Goal: Information Seeking & Learning: Learn about a topic

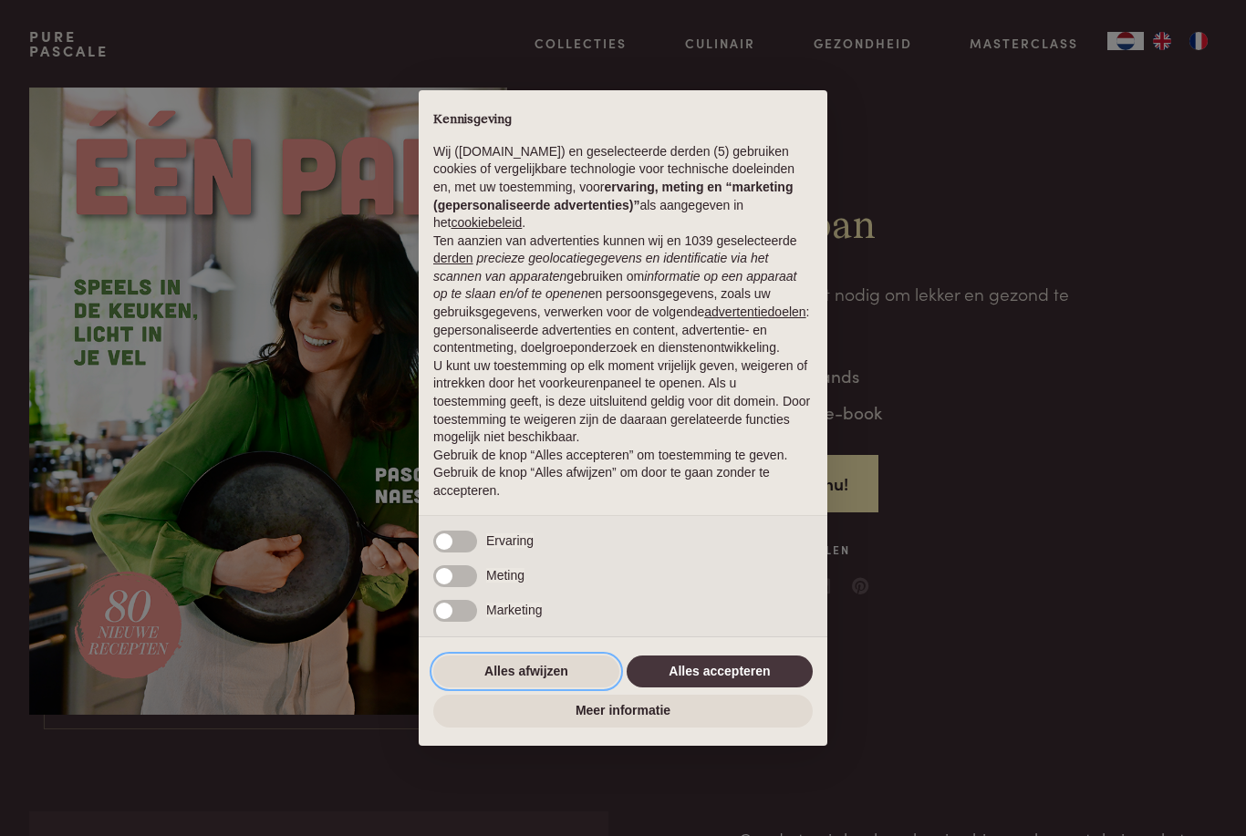
click at [548, 680] on button "Alles afwijzen" at bounding box center [526, 672] width 186 height 33
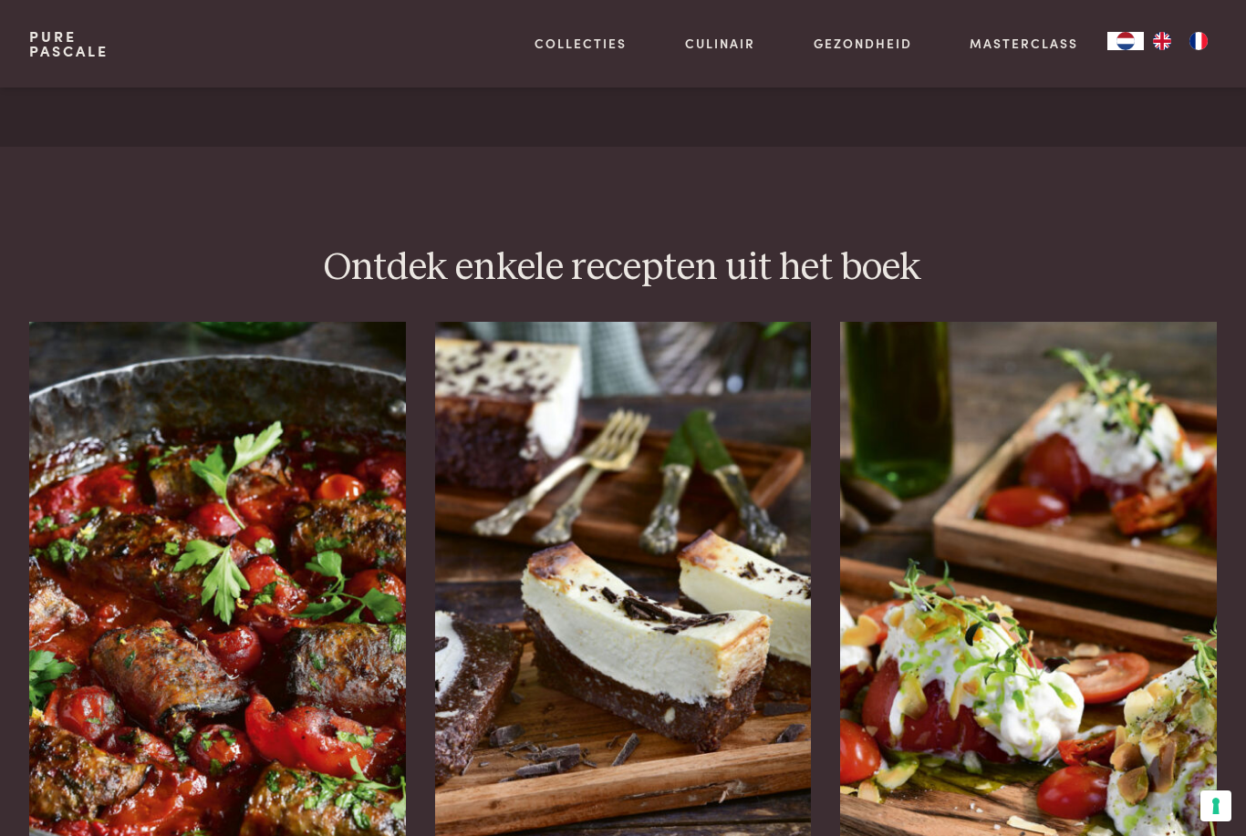
scroll to position [2189, 0]
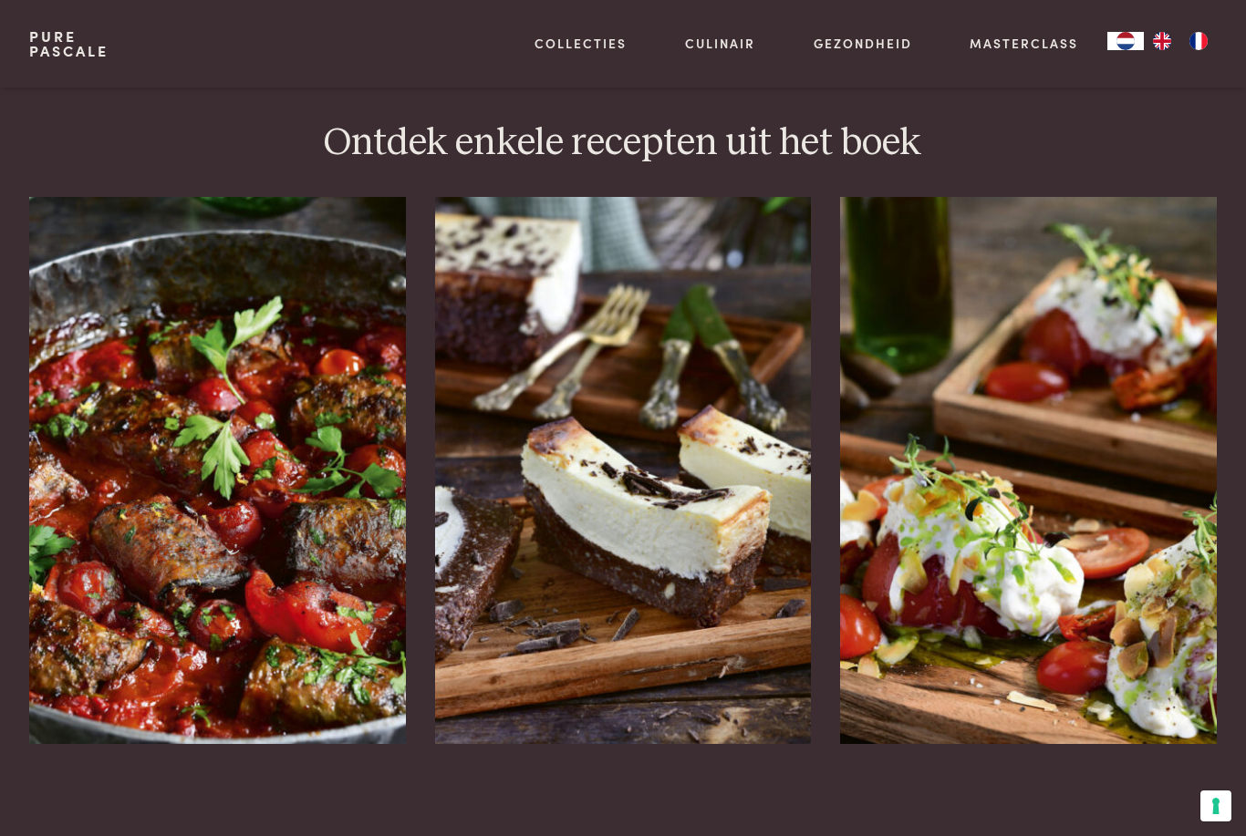
click at [190, 533] on img at bounding box center [217, 470] width 377 height 547
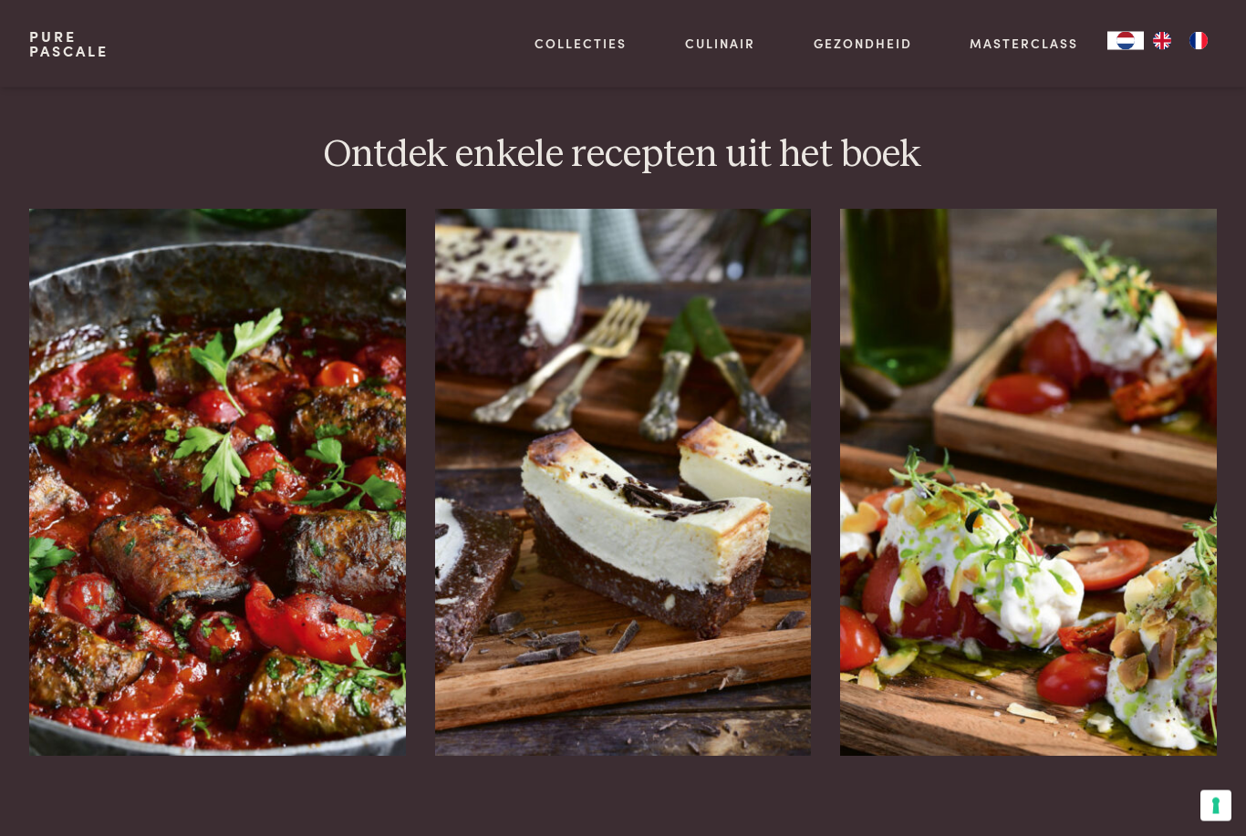
scroll to position [2243, 0]
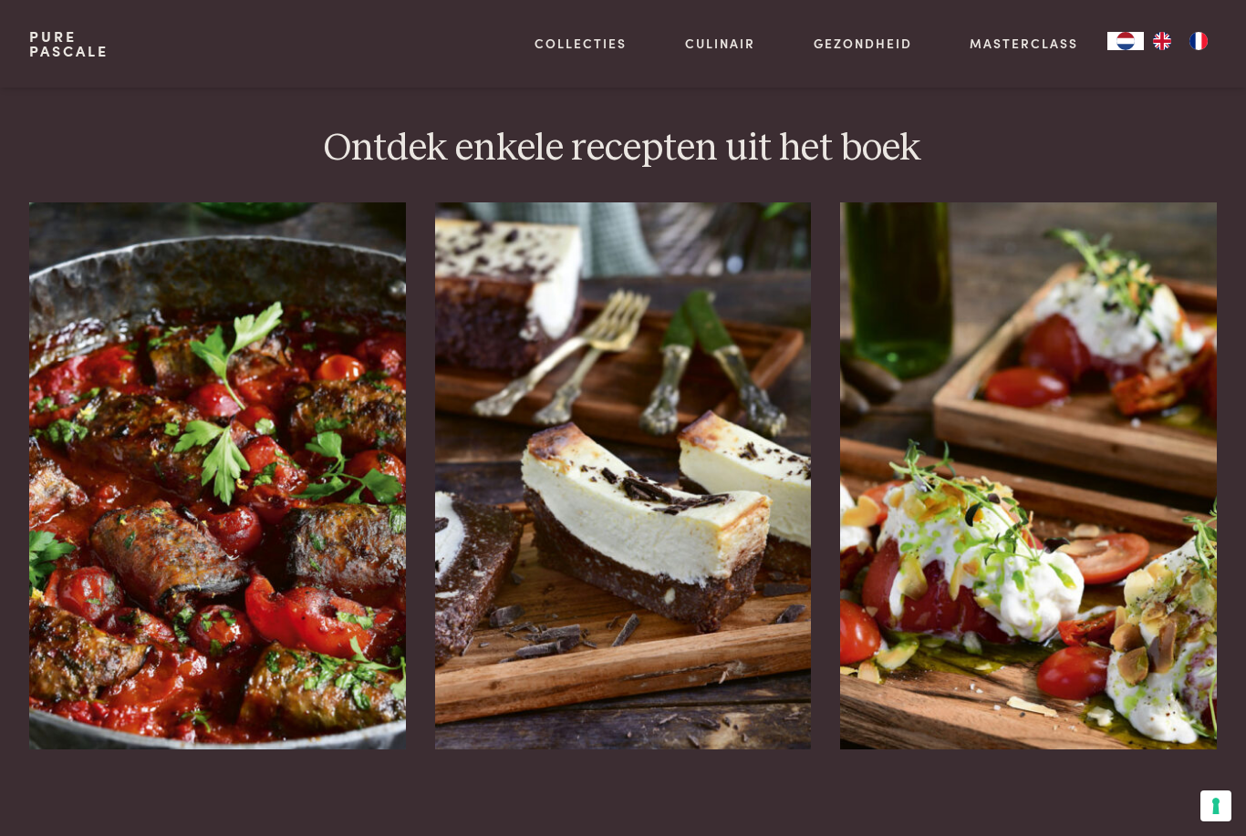
click at [780, 551] on img at bounding box center [623, 475] width 377 height 547
click at [1015, 556] on img at bounding box center [1028, 475] width 377 height 547
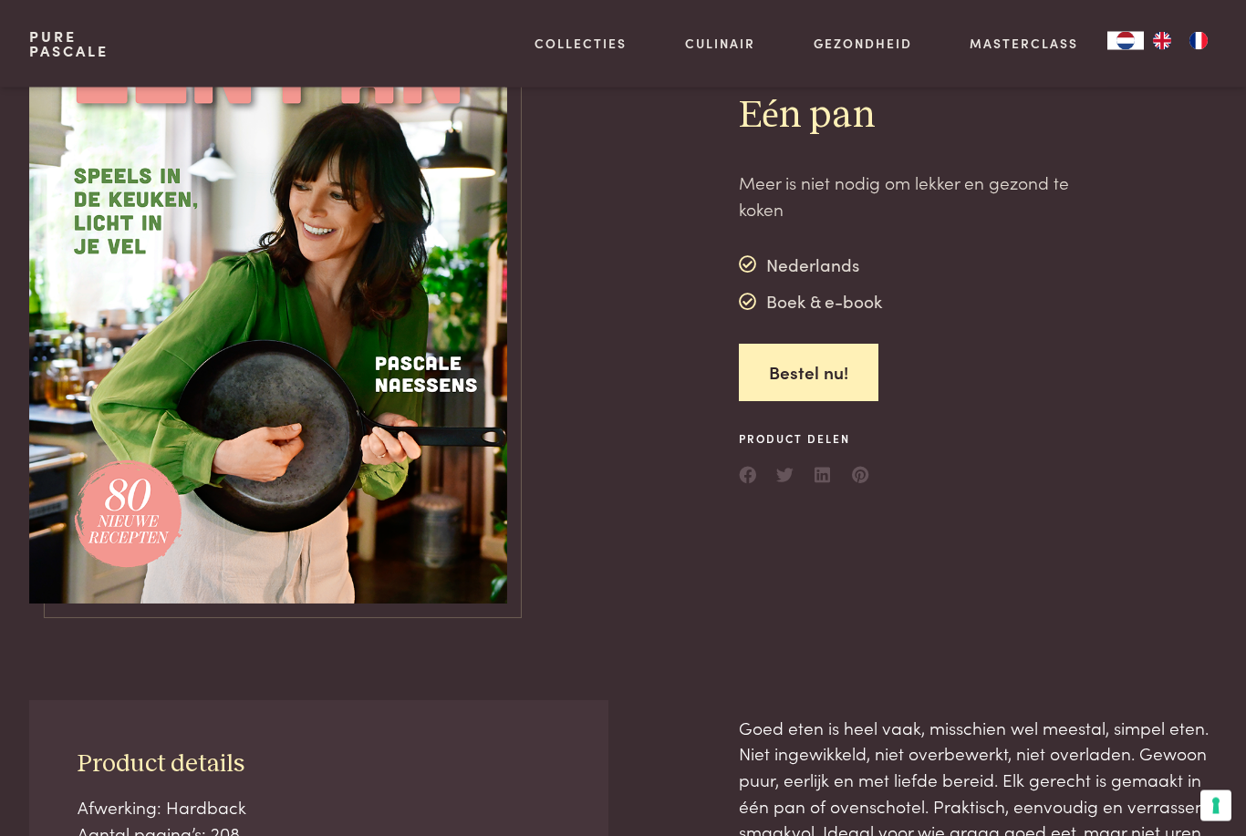
scroll to position [0, 0]
